Goal: Task Accomplishment & Management: Use online tool/utility

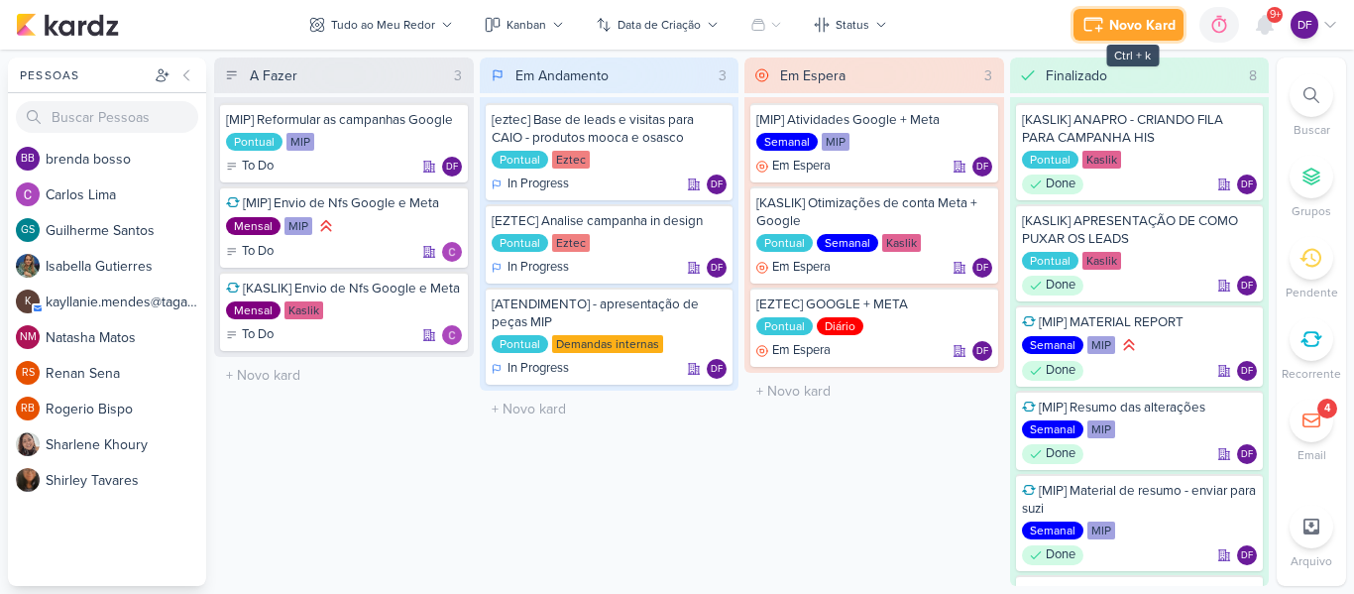
click at [1129, 33] on div "Novo Kard" at bounding box center [1142, 25] width 66 height 21
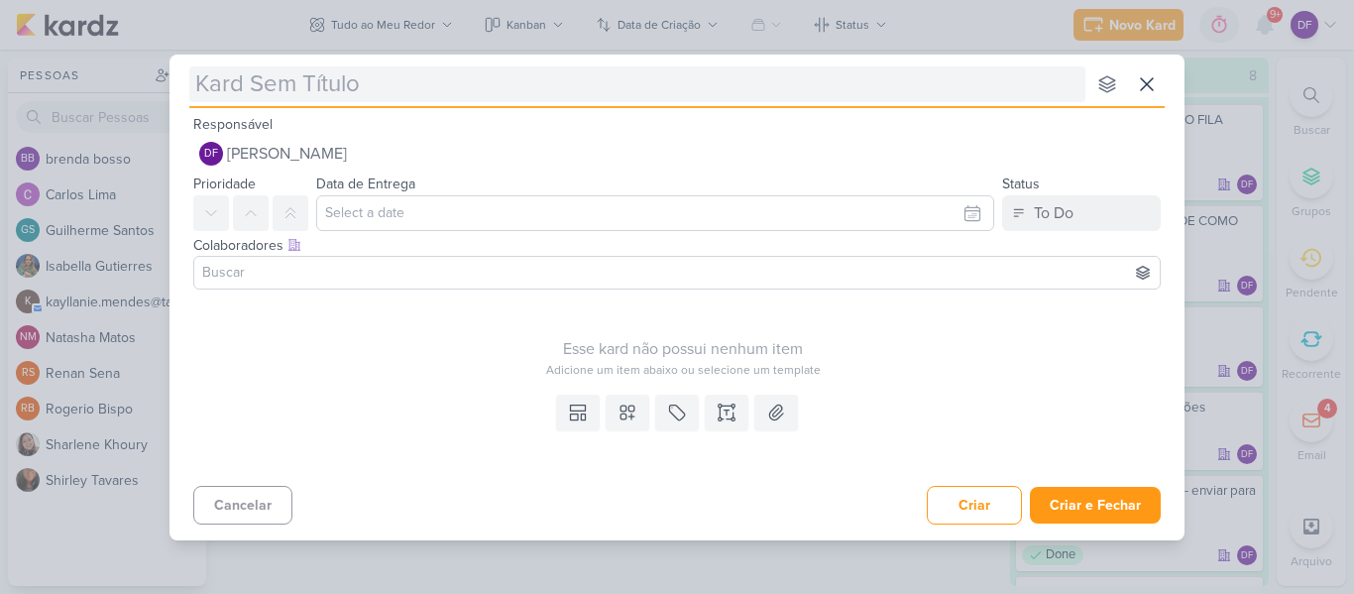
click at [499, 97] on input "text" at bounding box center [637, 84] width 896 height 36
type input "[eztec"
type input "[eztec] re"
type input "[eztec] reciando c"
type input "[eztec] reciando conta de"
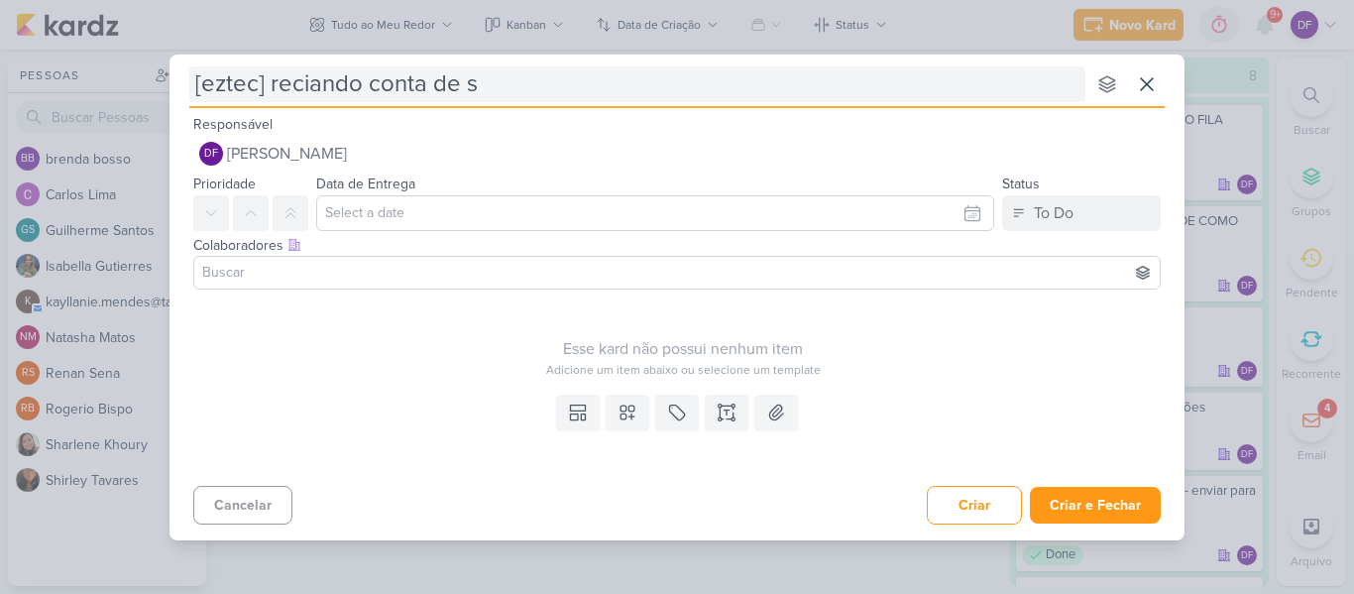
type input "[eztec] reciando conta de sh"
type input "[eztec] reciando conta de search"
type input "[eztec] reciando conta de search par"
type input "[eztec] reciando conta de search parke a"
type input "[eztec] reciando conta de search parke avenue"
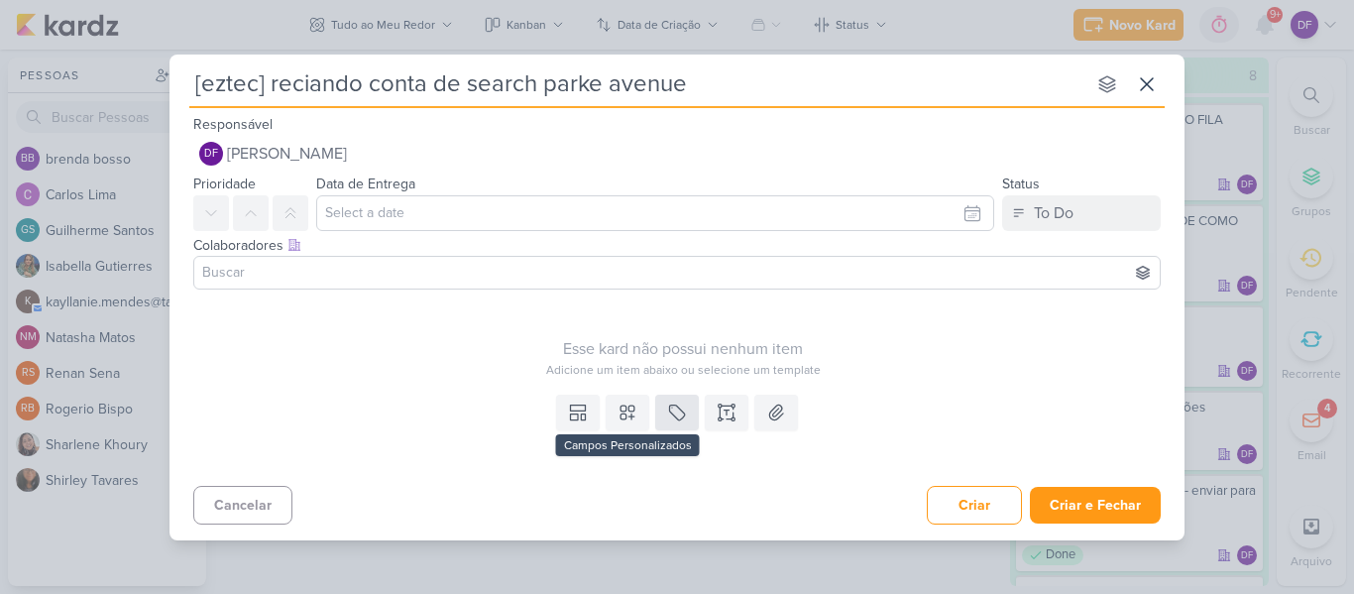
type input "[eztec] reciando conta de search parke avenue"
click at [677, 406] on icon at bounding box center [677, 411] width 15 height 15
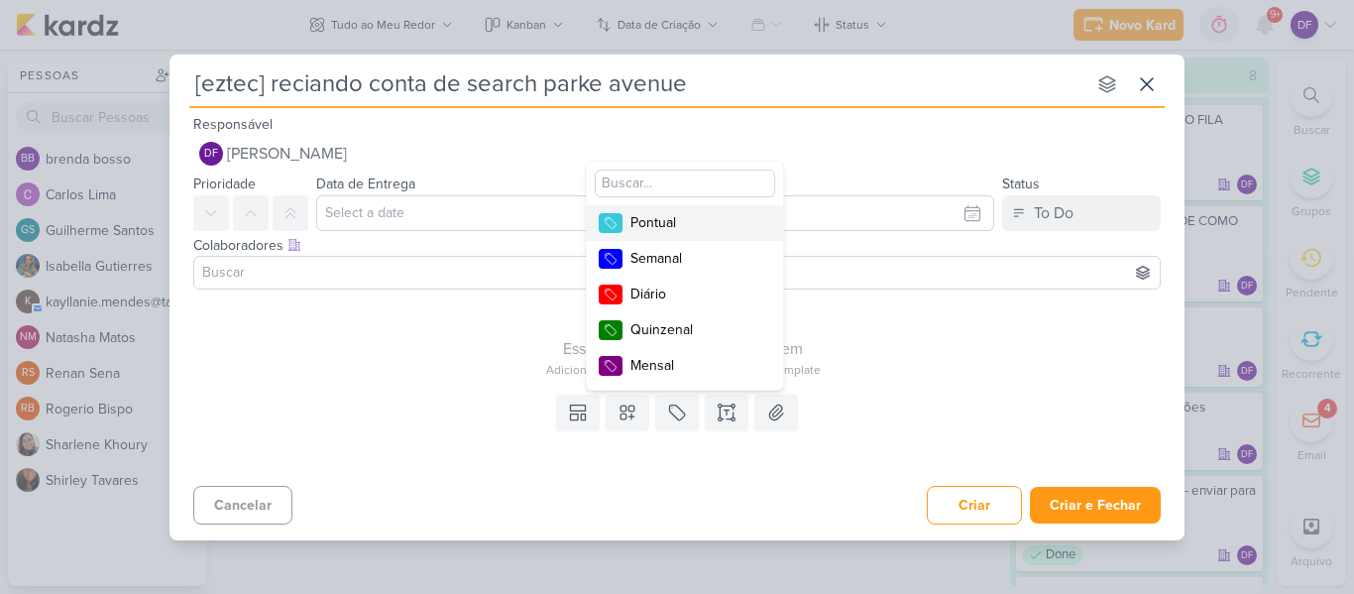
click at [682, 223] on div "Pontual" at bounding box center [694, 222] width 129 height 21
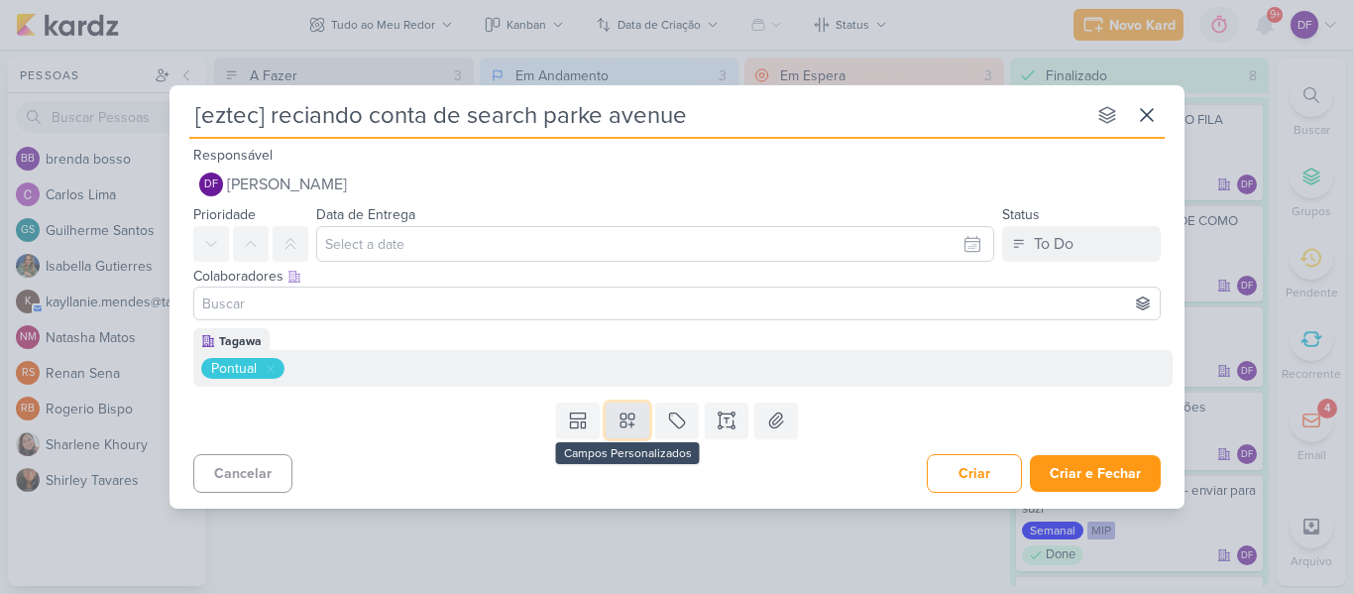
click at [634, 431] on button at bounding box center [627, 420] width 44 height 36
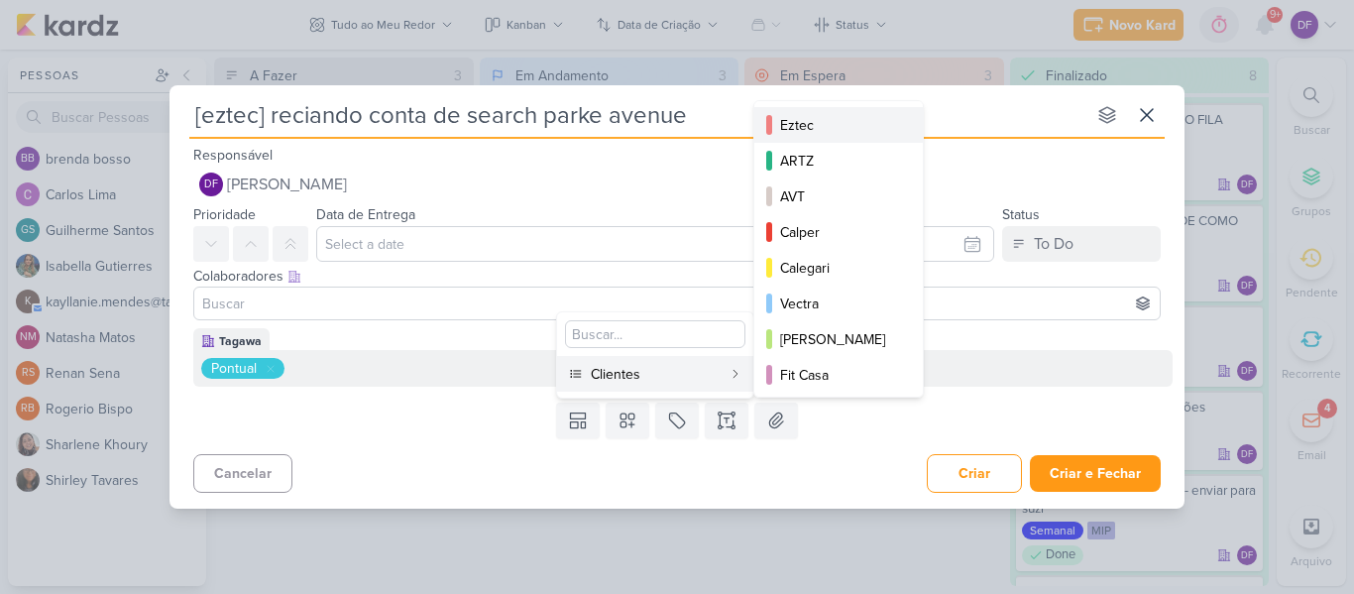
click at [799, 133] on div "Eztec" at bounding box center [839, 125] width 119 height 21
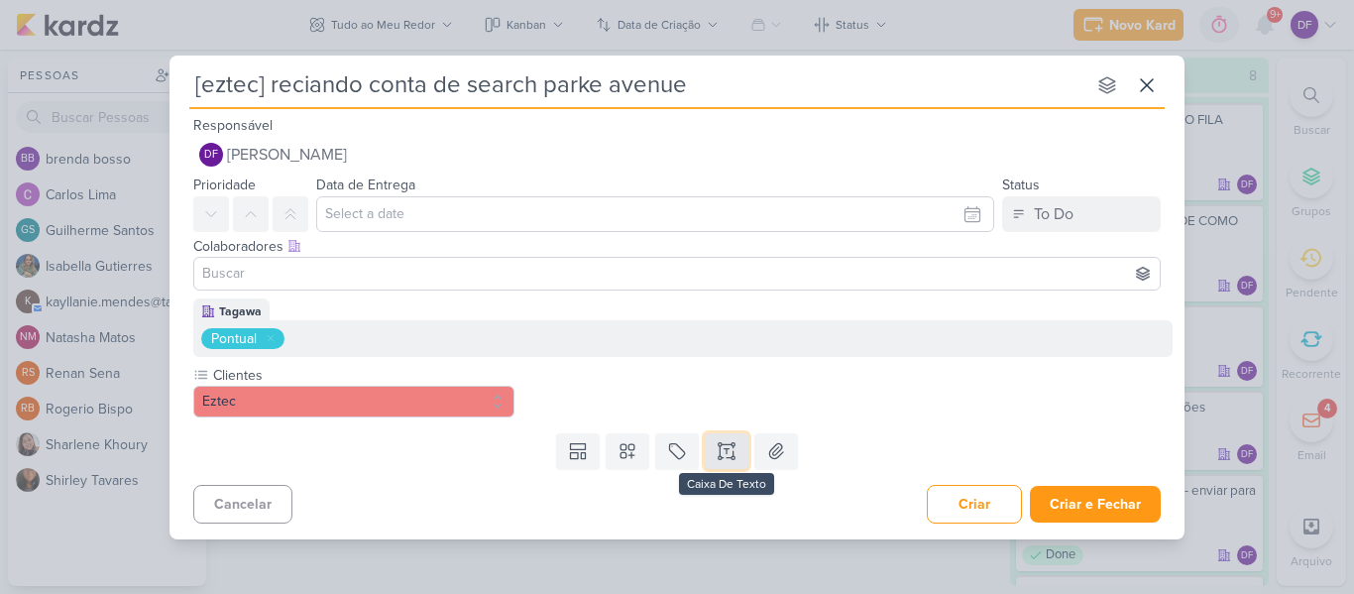
click at [724, 445] on icon at bounding box center [726, 451] width 20 height 20
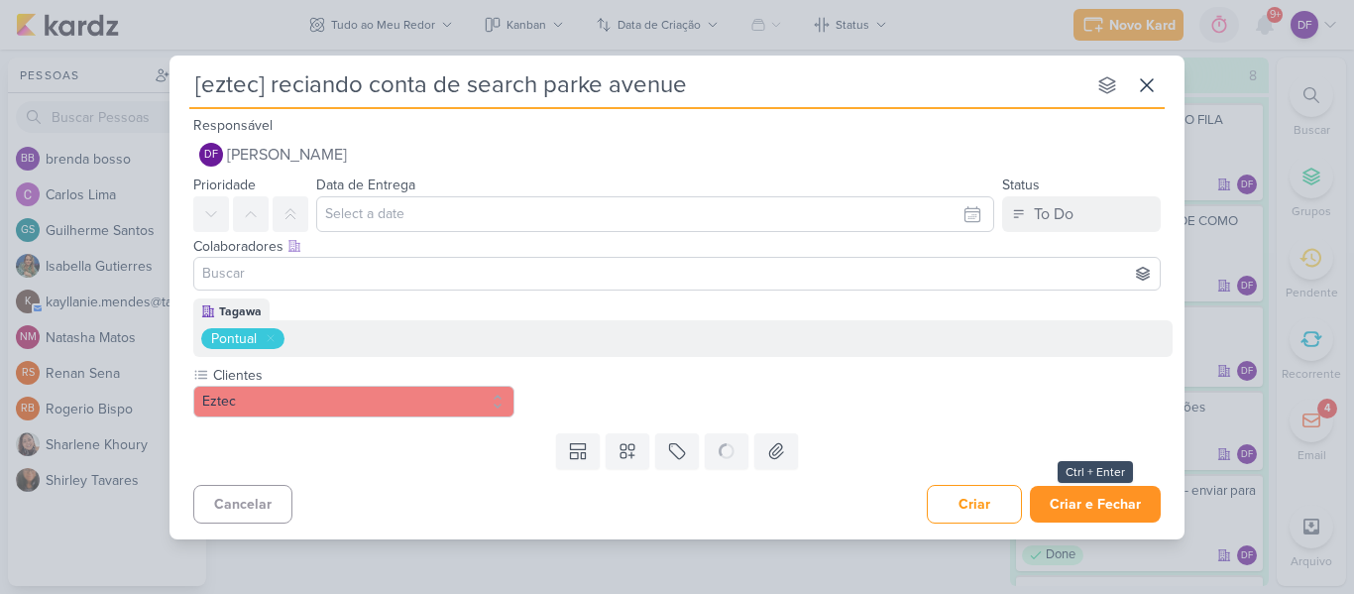
click at [1120, 477] on div "Templates Campos Personalizados Clientes Eztec ARTZ AVT Calper MIP" at bounding box center [676, 451] width 1015 height 52
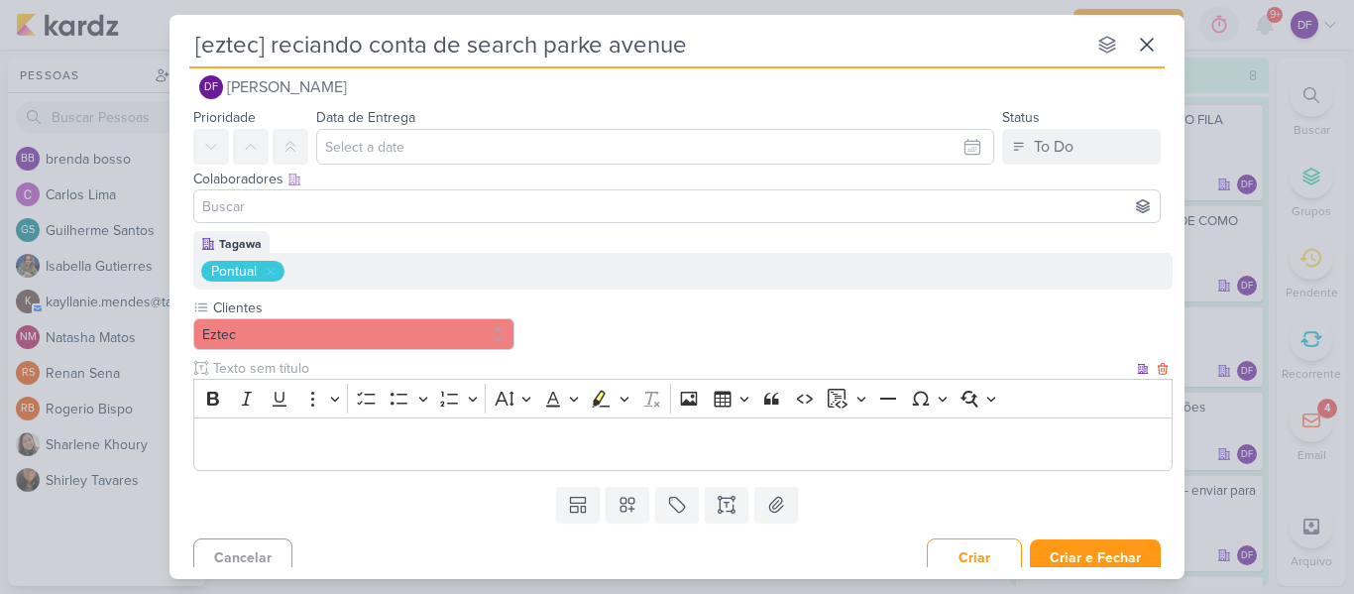
scroll to position [41, 0]
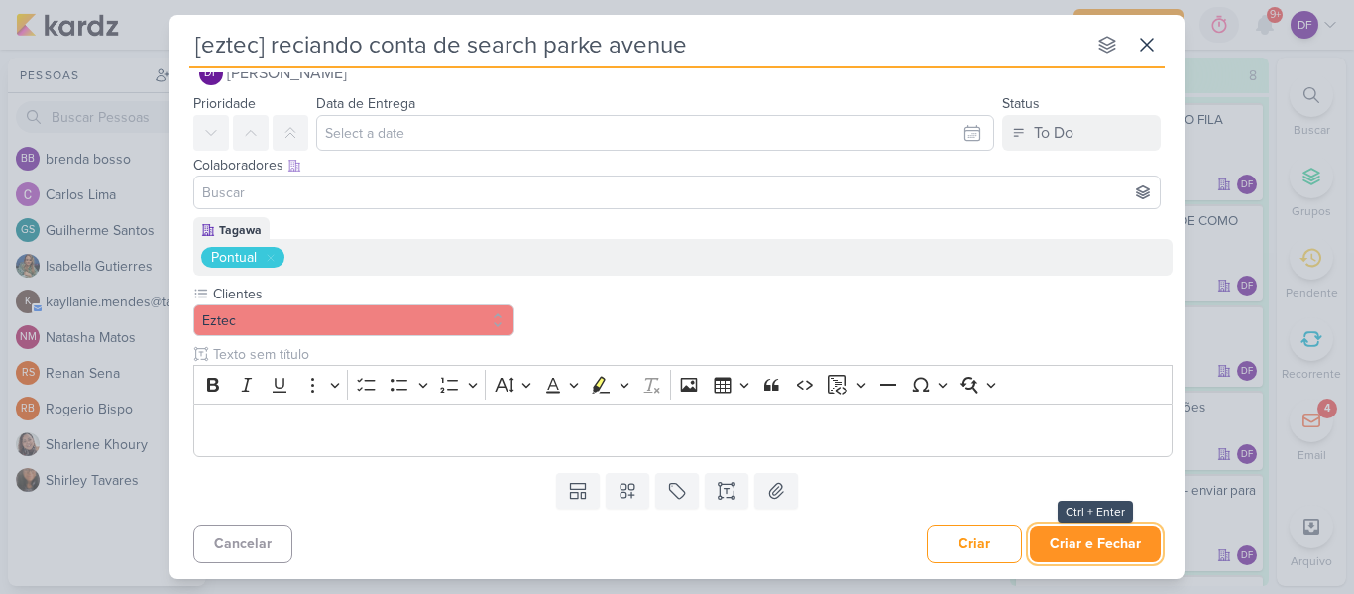
click at [1103, 529] on button "Criar e Fechar" at bounding box center [1095, 543] width 131 height 37
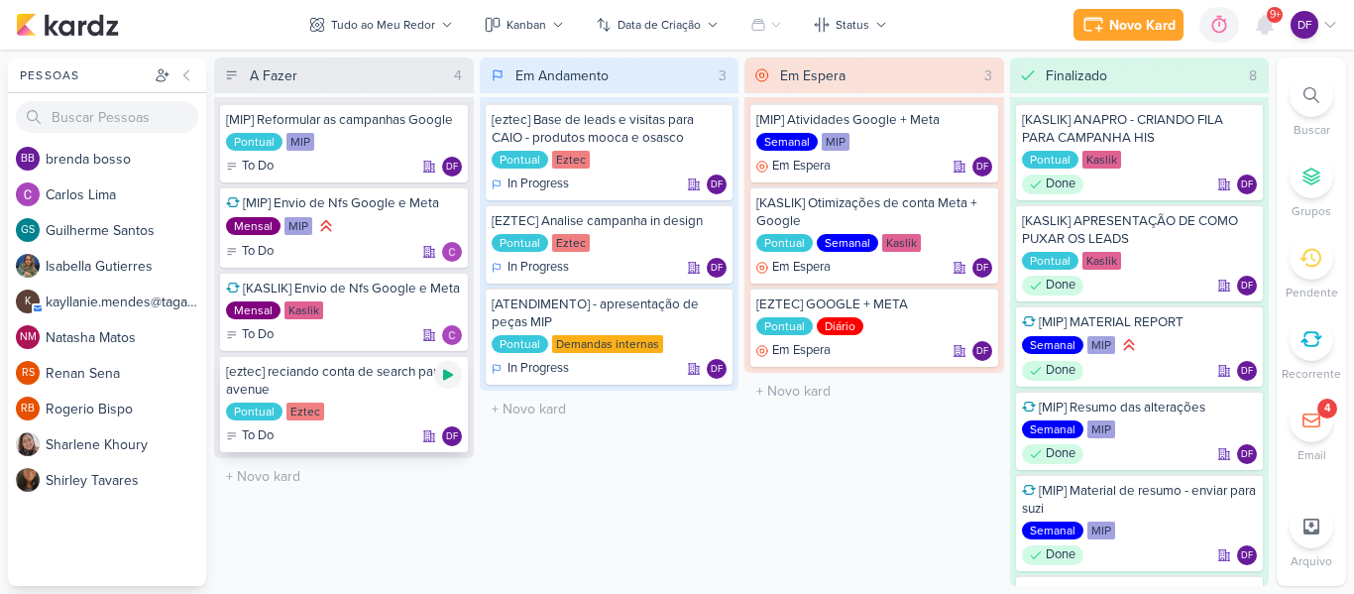
click at [446, 373] on icon at bounding box center [448, 375] width 10 height 11
